Goal: Navigation & Orientation: Find specific page/section

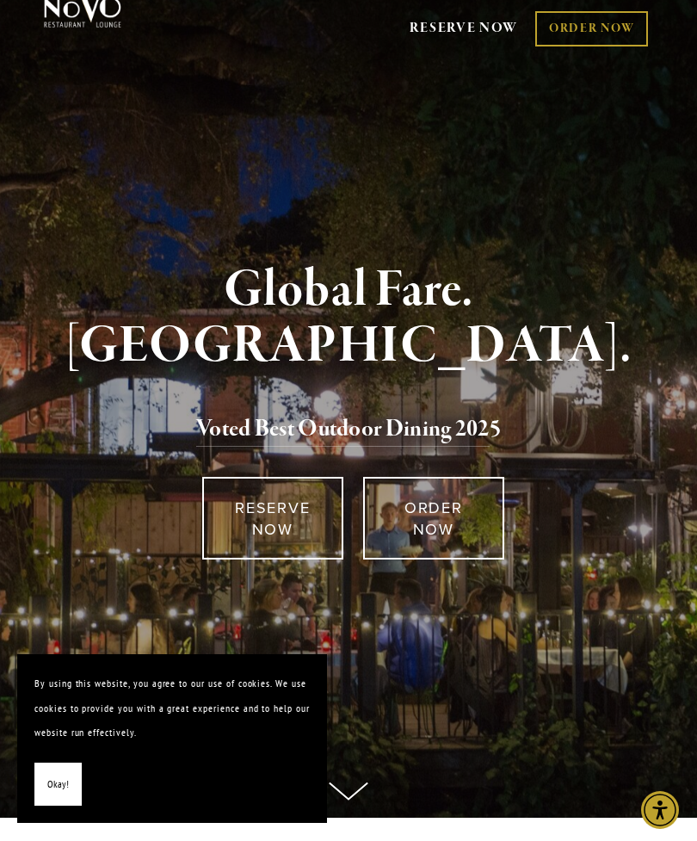
scroll to position [51, 0]
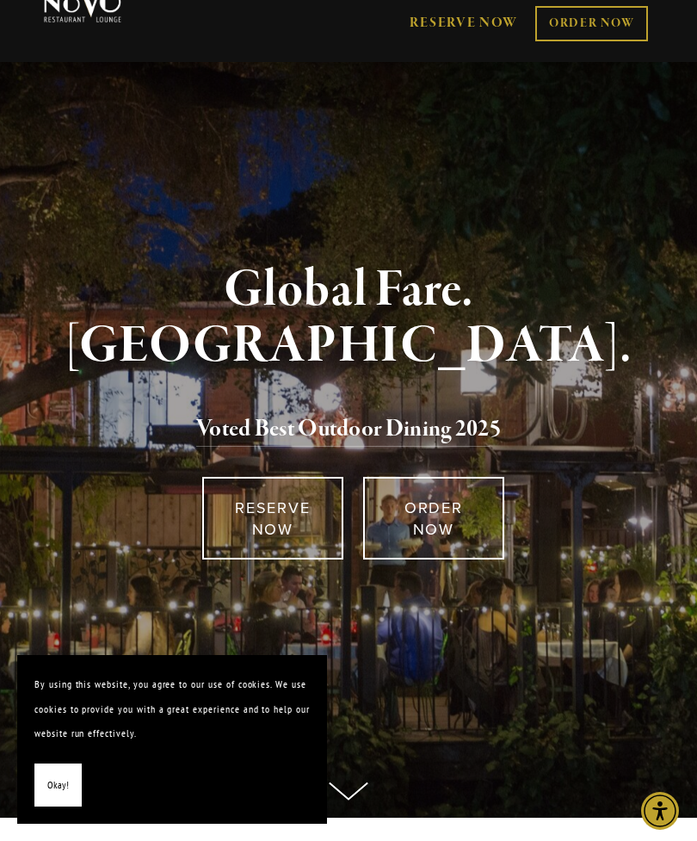
click at [53, 786] on span "Okay!" at bounding box center [58, 785] width 22 height 25
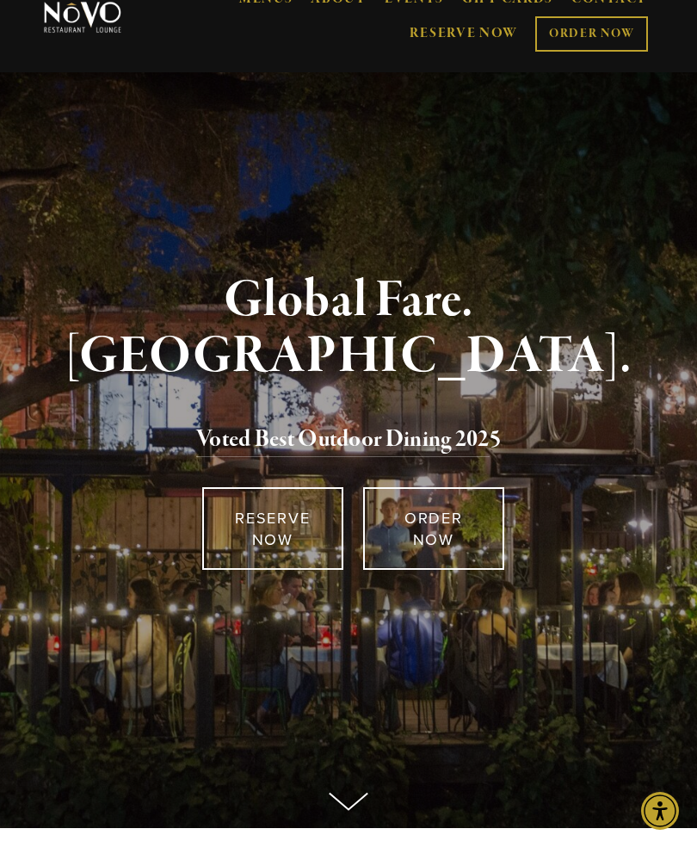
scroll to position [0, 0]
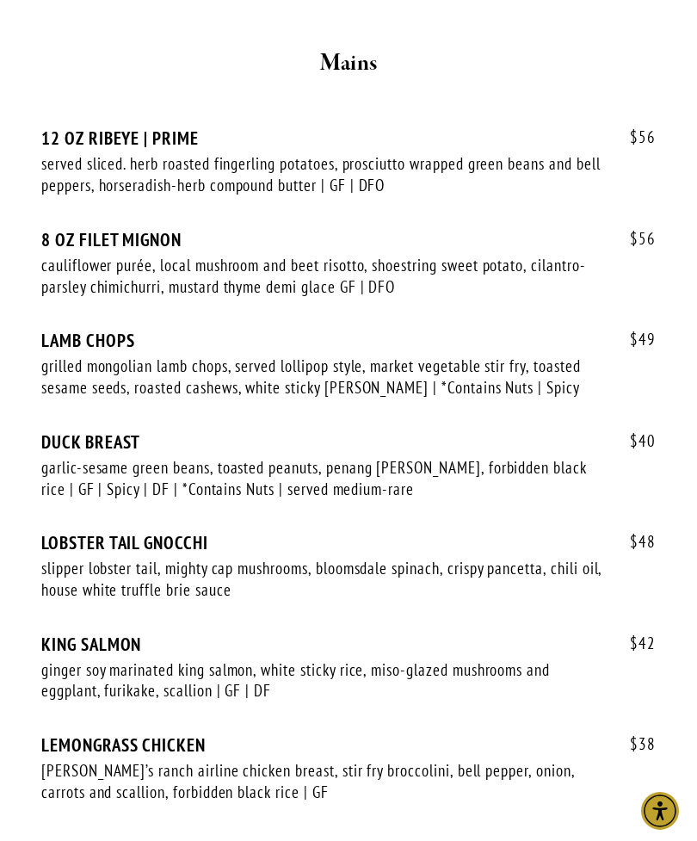
scroll to position [4327, 0]
click at [72, 735] on div "LEMONGRASS CHICKEN" at bounding box center [348, 746] width 614 height 22
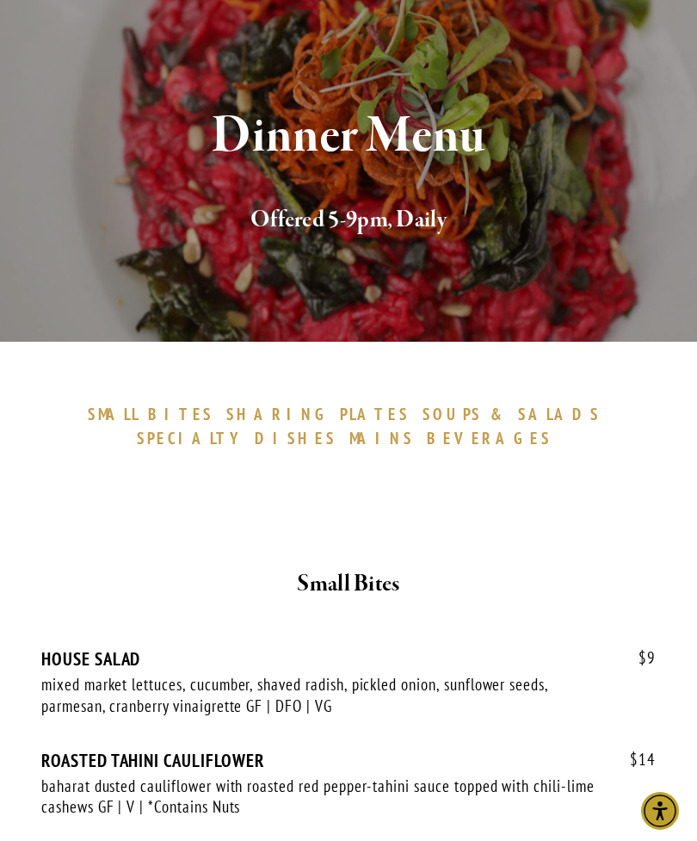
scroll to position [0, 0]
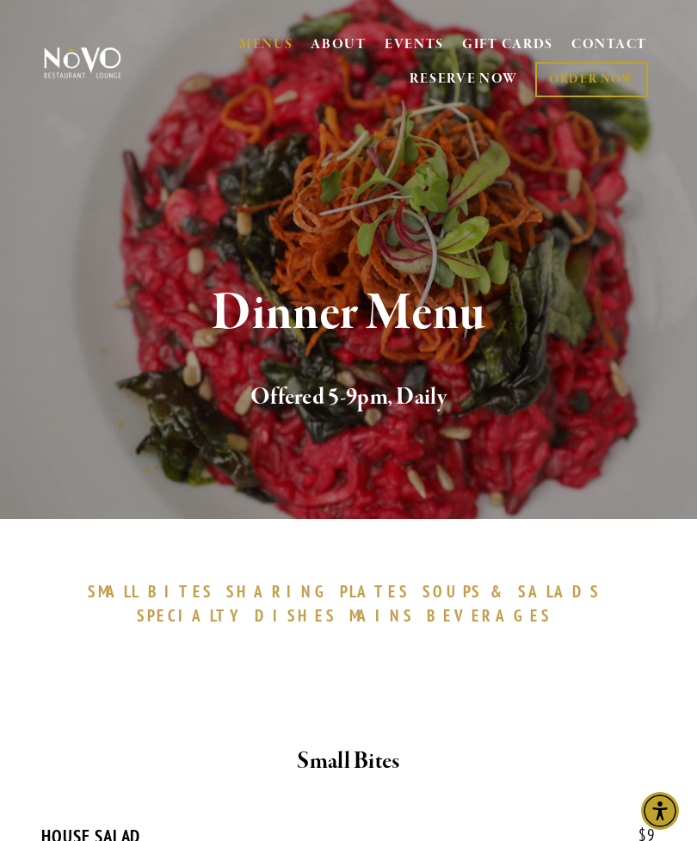
click at [74, 77] on img at bounding box center [82, 62] width 83 height 33
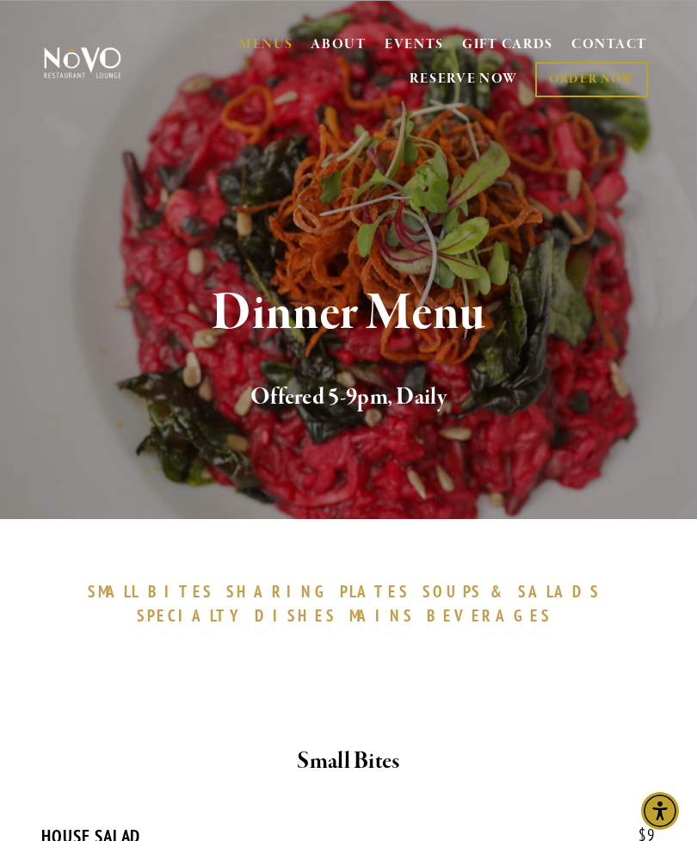
click at [65, 60] on img at bounding box center [82, 62] width 83 height 33
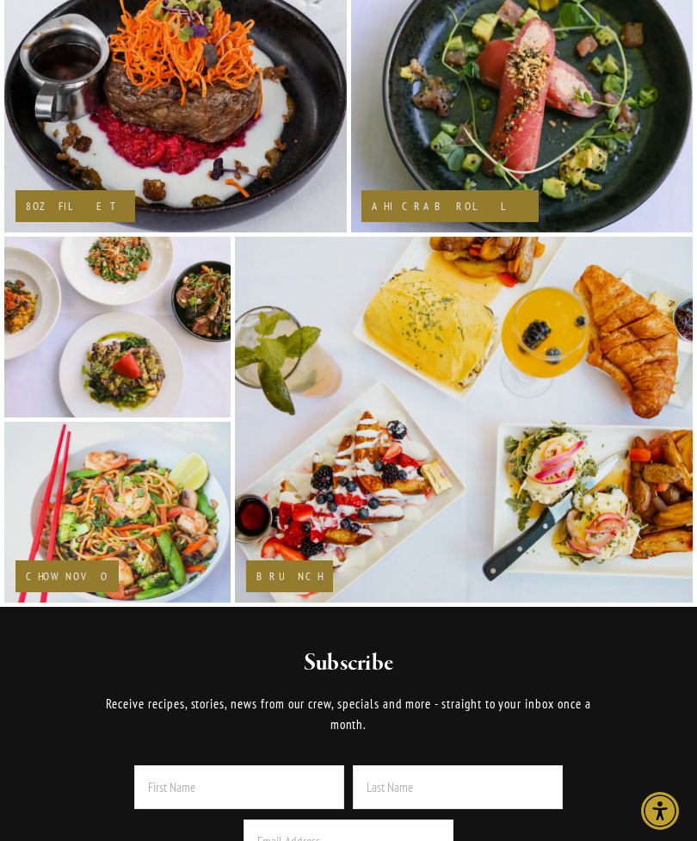
scroll to position [1836, 0]
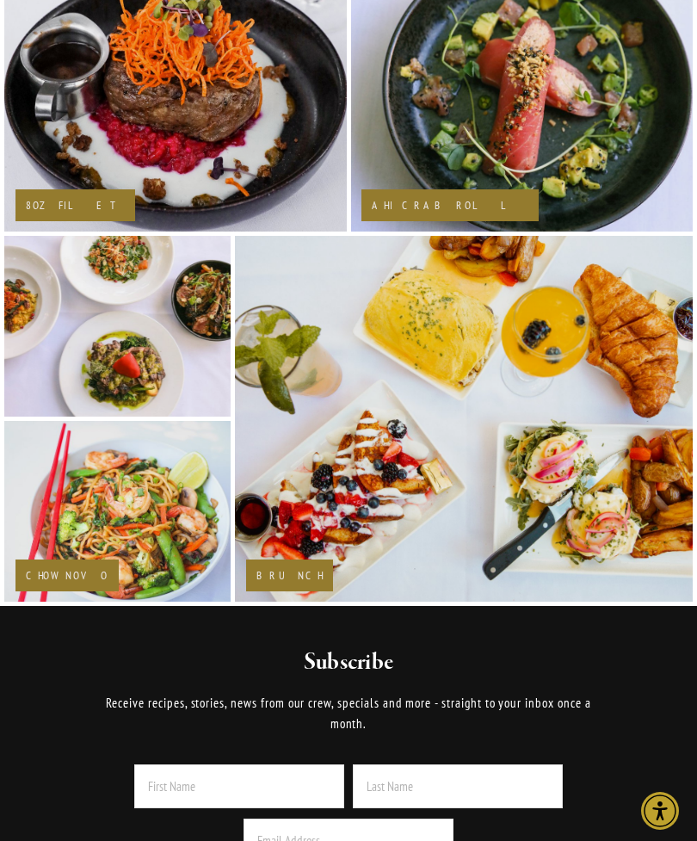
click at [63, 404] on img at bounding box center [118, 326] width 274 height 182
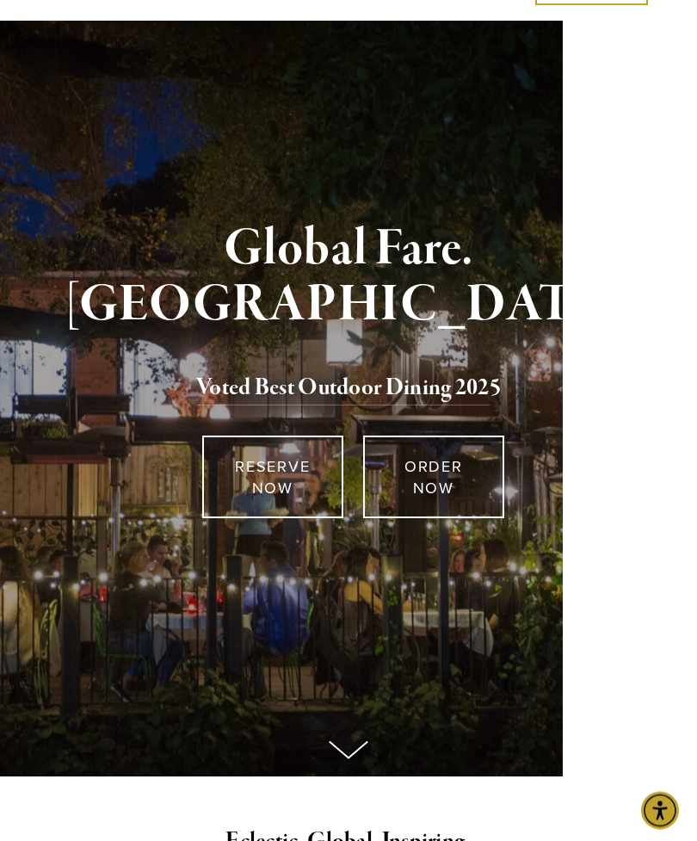
scroll to position [0, 0]
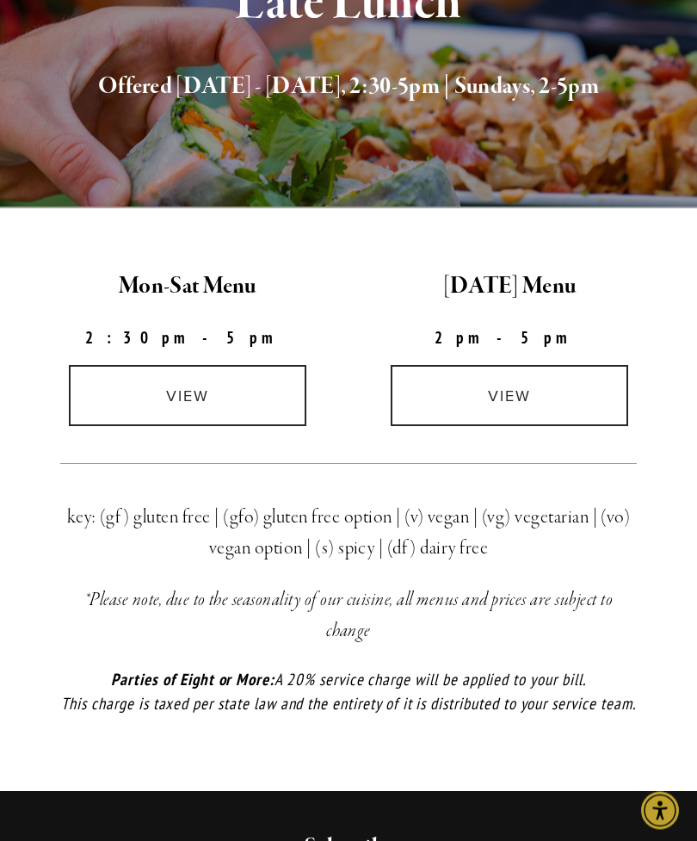
scroll to position [326, 0]
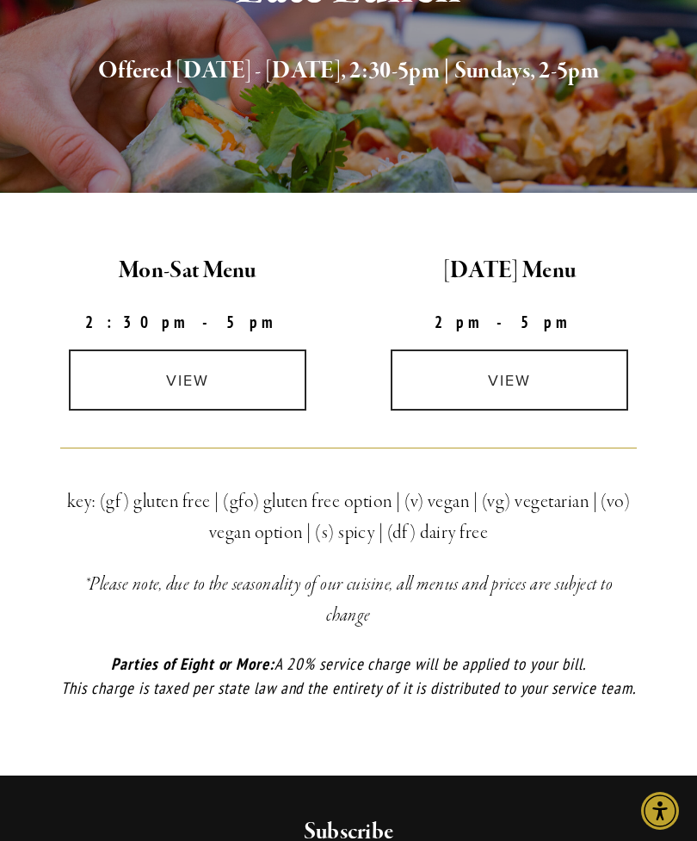
click at [259, 379] on link "view" at bounding box center [187, 379] width 237 height 61
